Goal: Entertainment & Leisure: Consume media (video, audio)

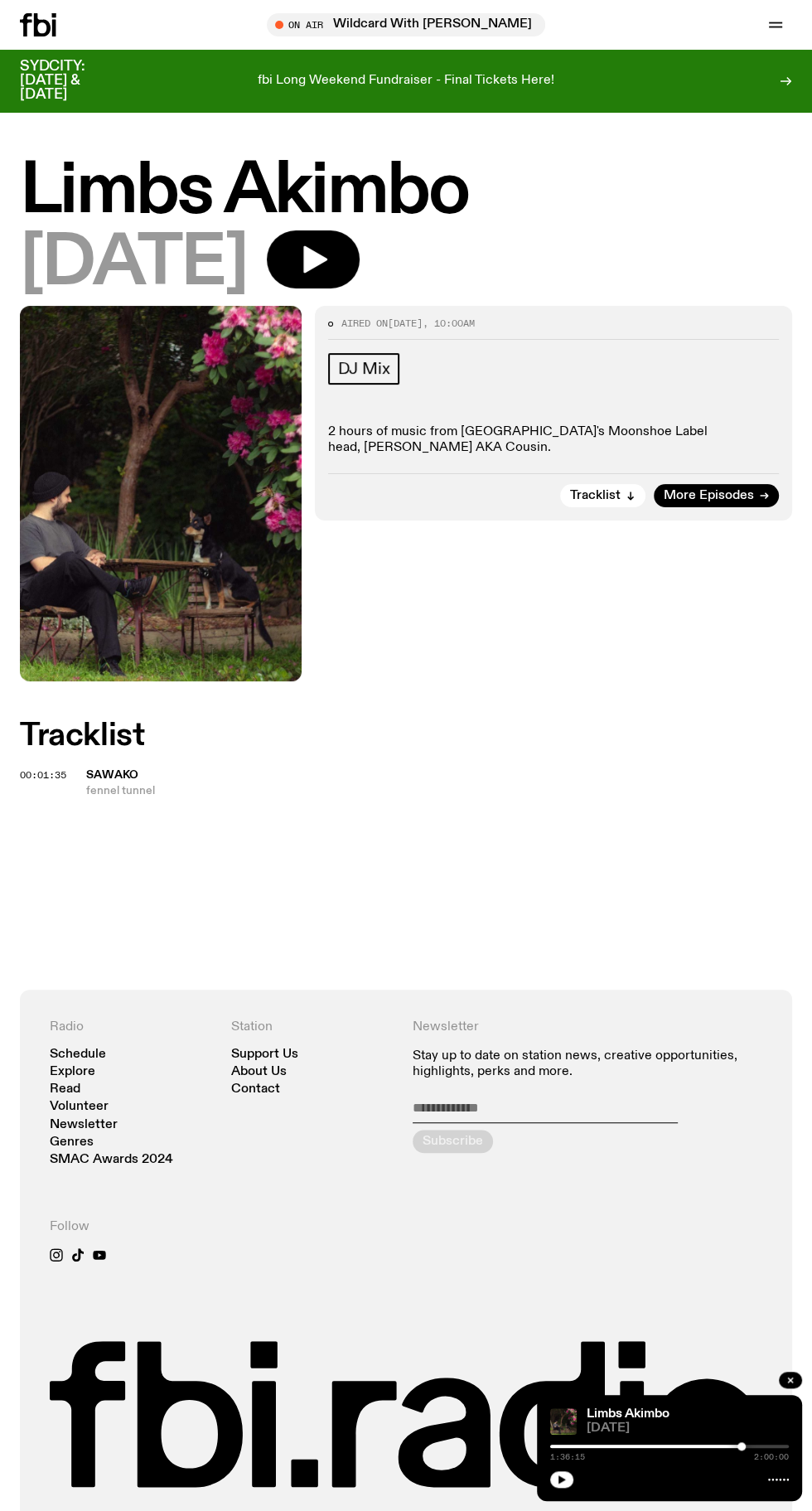
click at [356, 281] on button "button" at bounding box center [313, 259] width 93 height 58
click at [669, 1445] on div at bounding box center [669, 1446] width 239 height 3
click at [558, 1497] on div "Limbs Akimbo [DATE] 0:59:55 2:00:00" at bounding box center [669, 1448] width 265 height 106
click at [561, 1490] on div "Limbs Akimbo [DATE] 0:59:55 2:00:00" at bounding box center [669, 1448] width 265 height 106
